Goal: Obtain resource: Download file/media

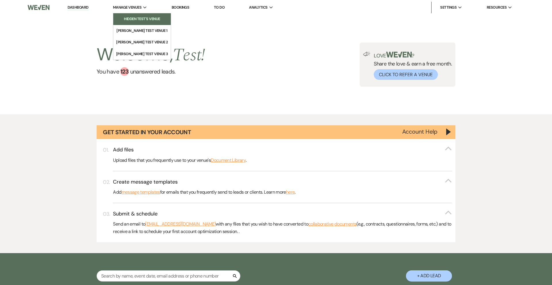
click at [135, 17] on li "Hidden Test's Venue" at bounding box center [142, 19] width 52 height 6
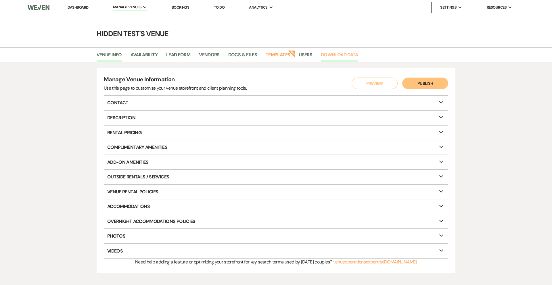
click at [332, 53] on link "Download Data" at bounding box center [339, 56] width 37 height 11
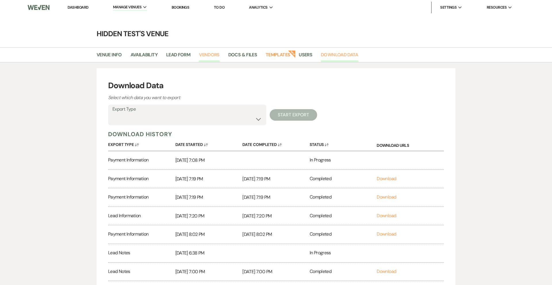
scroll to position [87, 0]
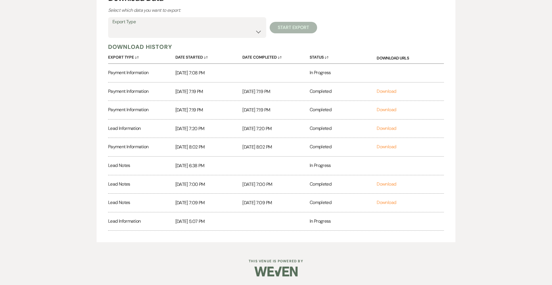
click at [173, 37] on div "Export Type Lead Information Lead Documents and Files Metadata Messages Informa…" at bounding box center [187, 27] width 158 height 21
click at [171, 34] on select "Lead Information Lead Documents and Files Metadata Messages Information Event V…" at bounding box center [187, 31] width 150 height 11
click at [135, 37] on select "Lead Information Lead Documents and Files Metadata Messages Information Event V…" at bounding box center [187, 32] width 150 height 11
click at [199, 35] on select "Lead Information Lead Documents and Files Metadata Messages Information Event V…" at bounding box center [187, 32] width 150 height 11
click at [137, 36] on select "Lead Information Lead Documents and Files Metadata Messages Information Event V…" at bounding box center [187, 32] width 150 height 11
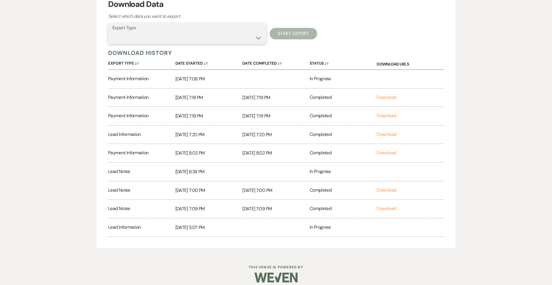
scroll to position [87, 0]
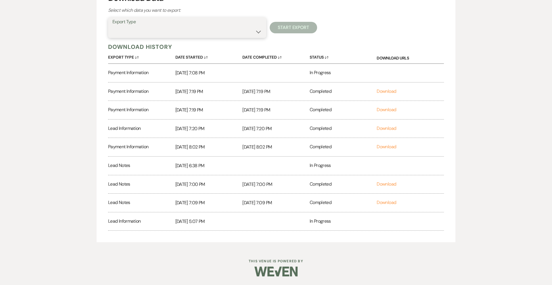
click at [227, 37] on select "Lead Information Lead Documents and Files Metadata Messages Information Event V…" at bounding box center [187, 31] width 150 height 11
click at [189, 37] on select "Lead Information Lead Documents and Files Metadata Messages Information Event V…" at bounding box center [187, 31] width 150 height 11
click at [138, 35] on select "Lead Information Lead Documents and Files Metadata Messages Information Event V…" at bounding box center [187, 31] width 150 height 11
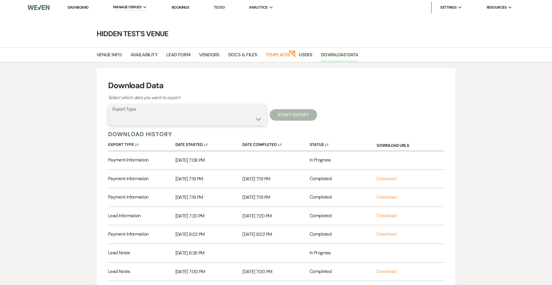
click at [172, 121] on select "Lead Information Lead Documents and Files Metadata Messages Information Event V…" at bounding box center [187, 119] width 150 height 11
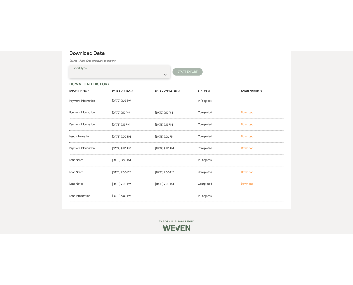
scroll to position [87, 0]
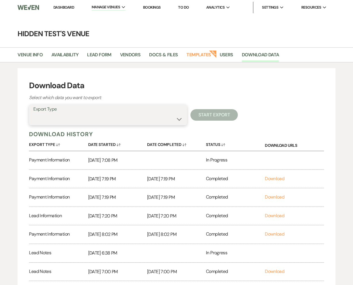
click at [125, 122] on select "Lead Information Lead Documents and Files Metadata Messages Information Event V…" at bounding box center [108, 119] width 150 height 11
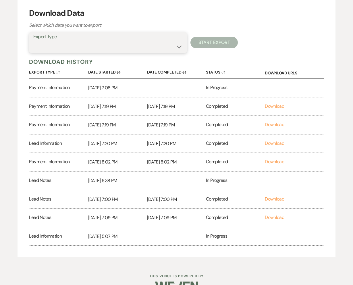
scroll to position [74, 0]
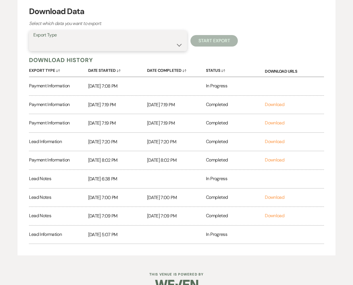
click at [66, 45] on select "Lead Information Lead Documents and Files Metadata Messages Information Event V…" at bounding box center [108, 44] width 150 height 11
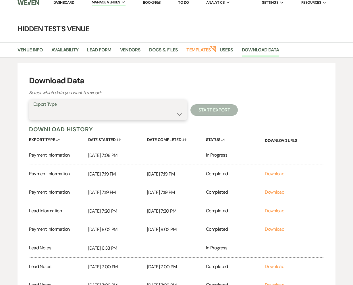
scroll to position [0, 0]
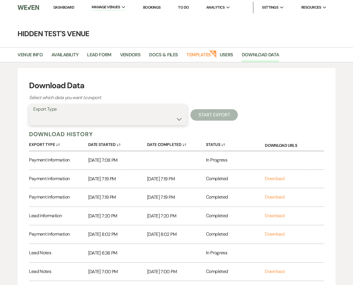
click at [159, 122] on select "Lead Information Lead Documents and Files Metadata Messages Information Event V…" at bounding box center [108, 119] width 150 height 11
click at [169, 119] on select "Lead Information Rental Overview Lead Documents and Files Metadata Messages Inf…" at bounding box center [108, 119] width 150 height 11
select select "leadDocumentsZip"
click at [33, 114] on select "Lead Information Rental Overview Lead Documents and Files Metadata Messages Inf…" at bounding box center [108, 119] width 150 height 11
